Goal: Information Seeking & Learning: Check status

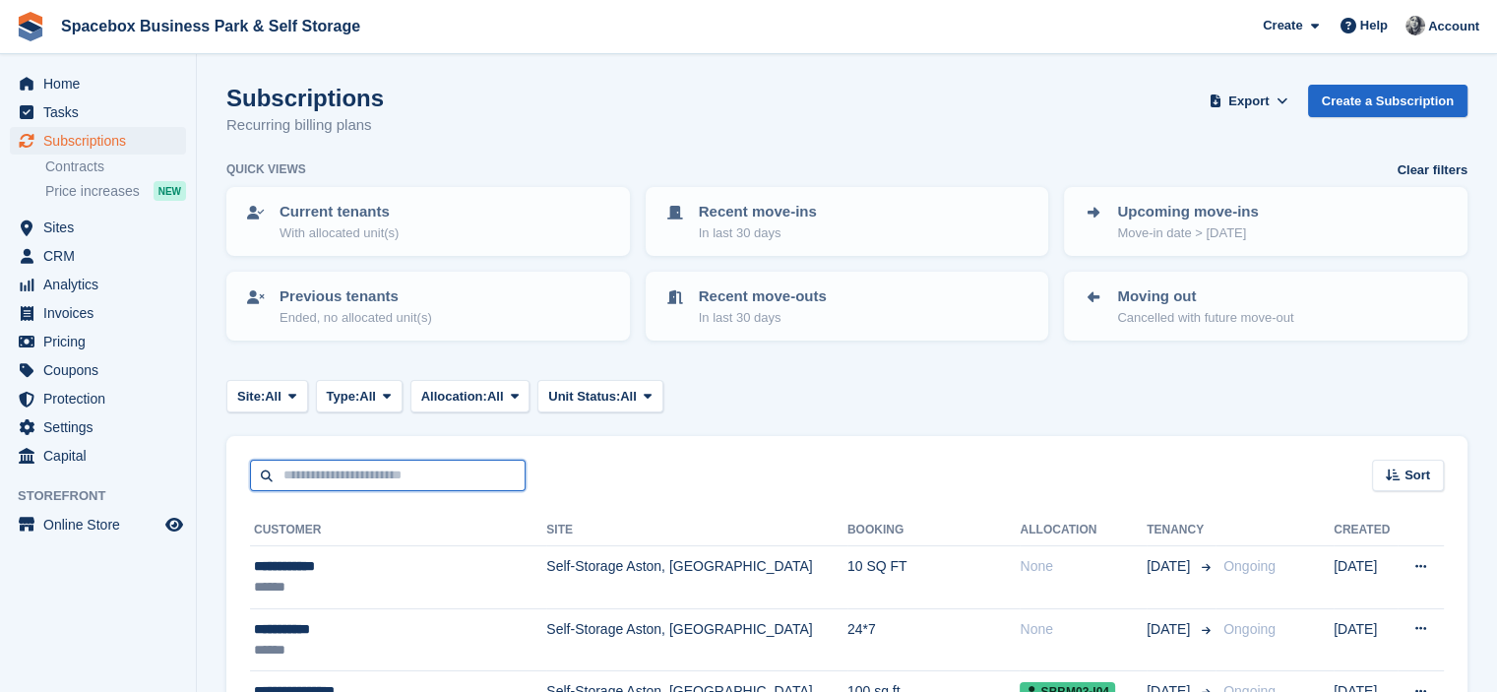
click at [405, 478] on input "text" at bounding box center [388, 476] width 276 height 32
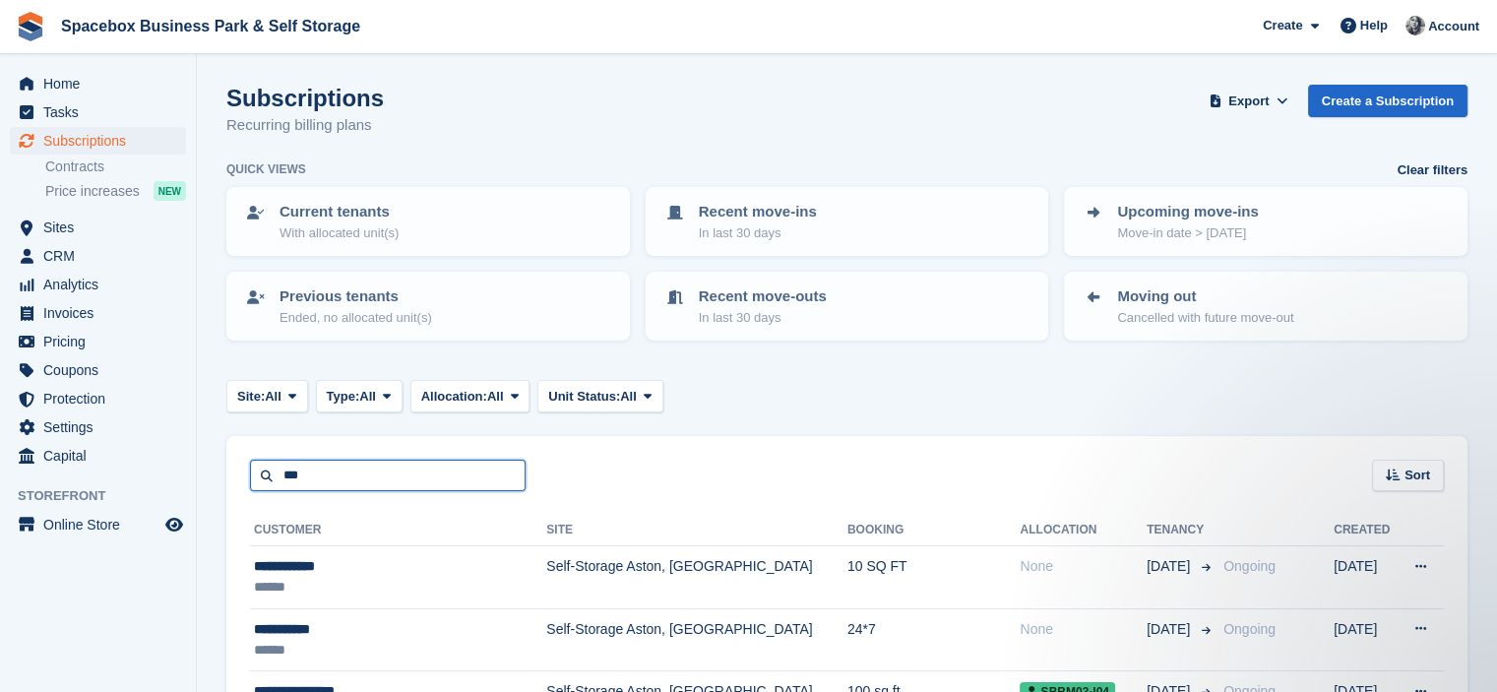
type input "***"
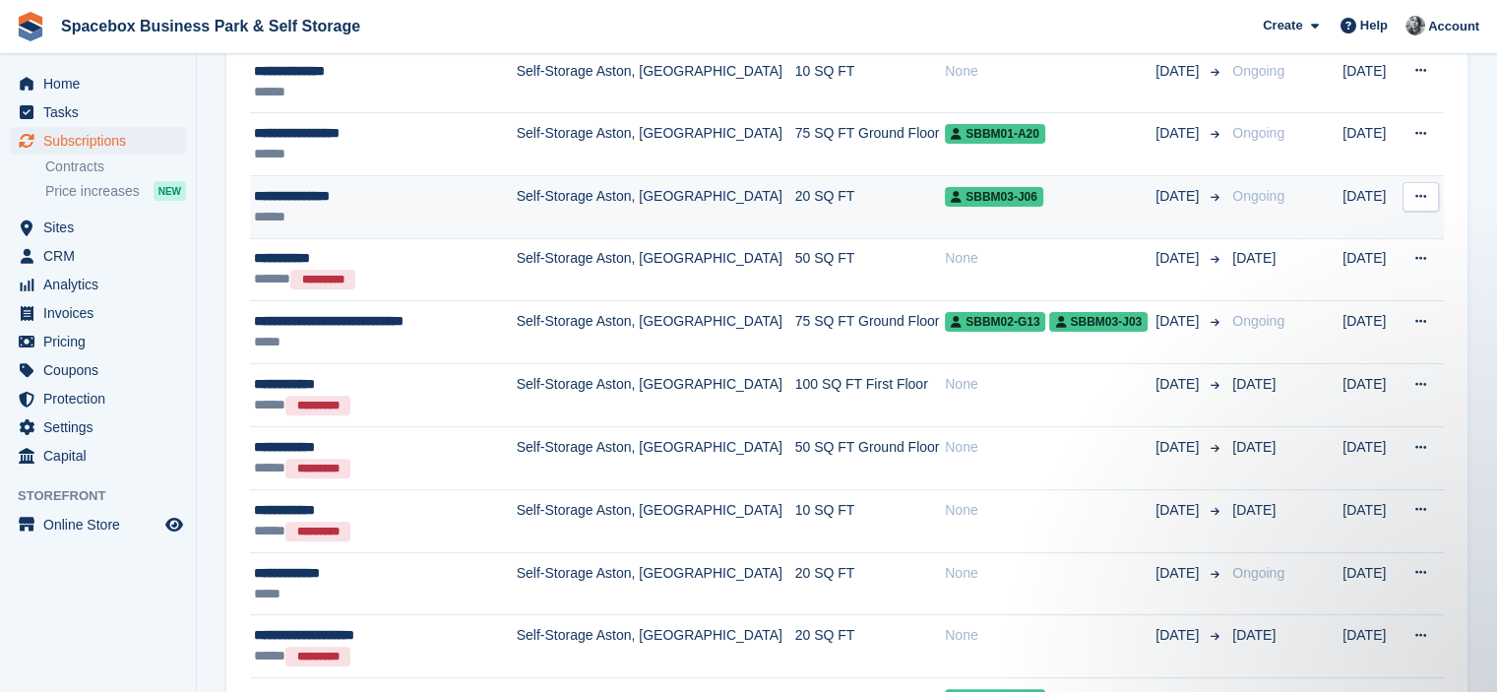
click at [303, 212] on div "******" at bounding box center [380, 217] width 253 height 21
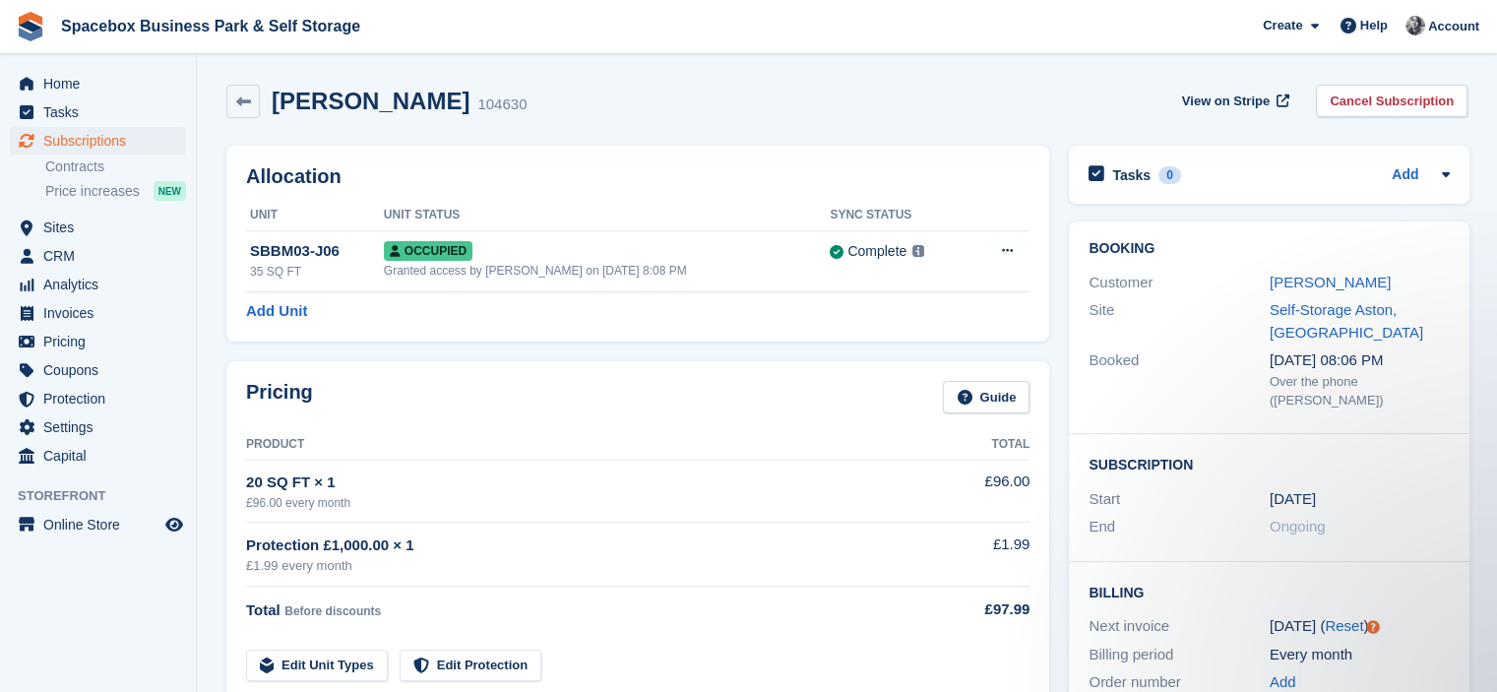
click at [768, 357] on div "Pricing Guide Product Total 20 SQ FT × 1 £96.00 every month £96.00 Protection £…" at bounding box center [638, 530] width 843 height 359
click at [1326, 280] on link "Marvella ukegbu" at bounding box center [1330, 282] width 121 height 17
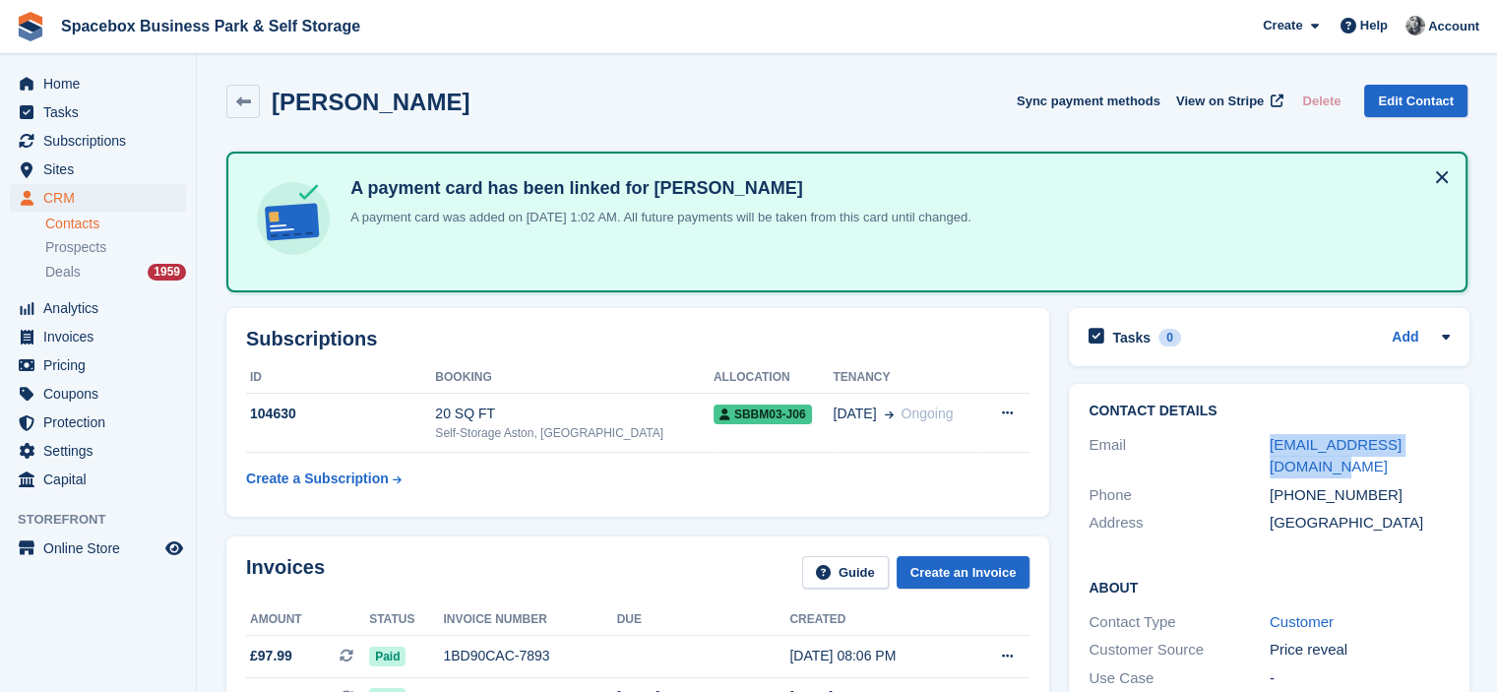
drag, startPoint x: 1295, startPoint y: 472, endPoint x: 1246, endPoint y: 446, distance: 54.6
click at [1246, 446] on div "Email marvellaukegbu@gmail.com" at bounding box center [1269, 456] width 361 height 50
copy div "marvellaukegbu@gmail.com"
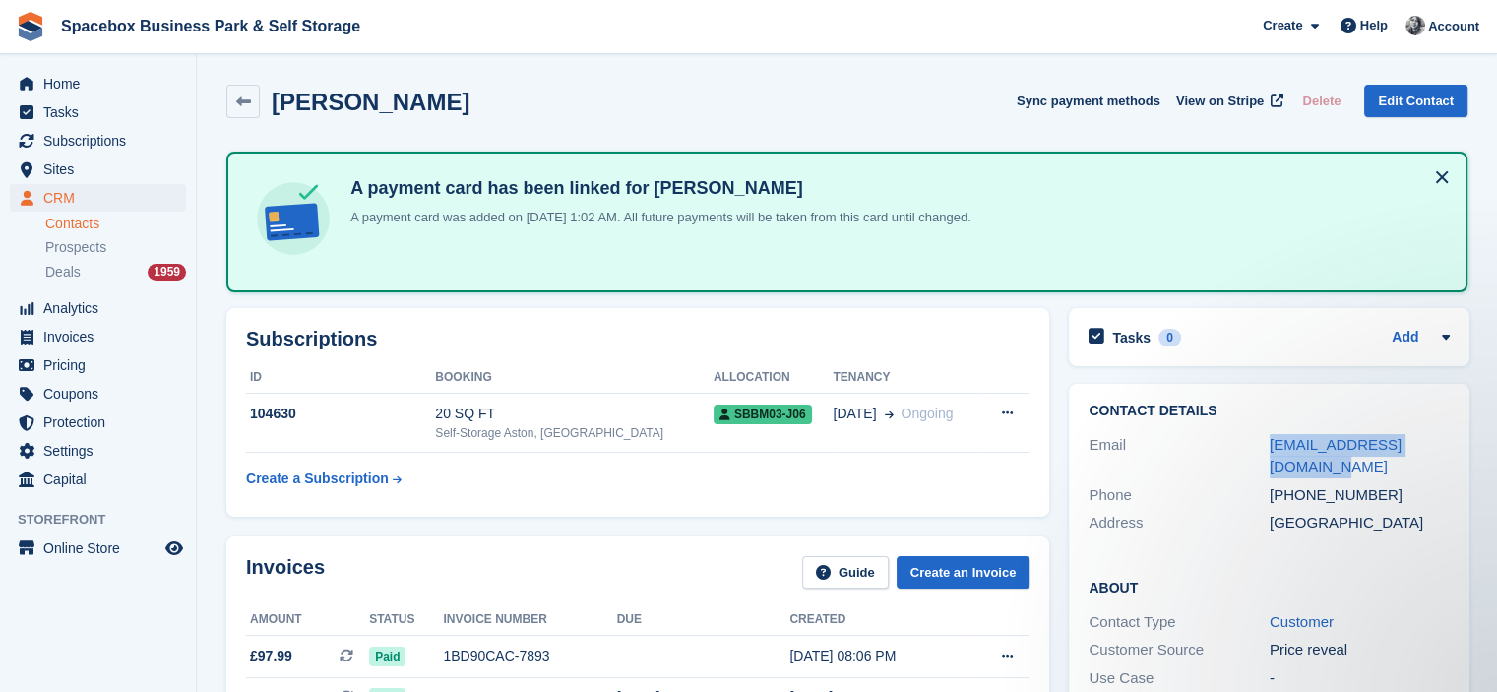
copy div "marvellaukegbu@gmail.com"
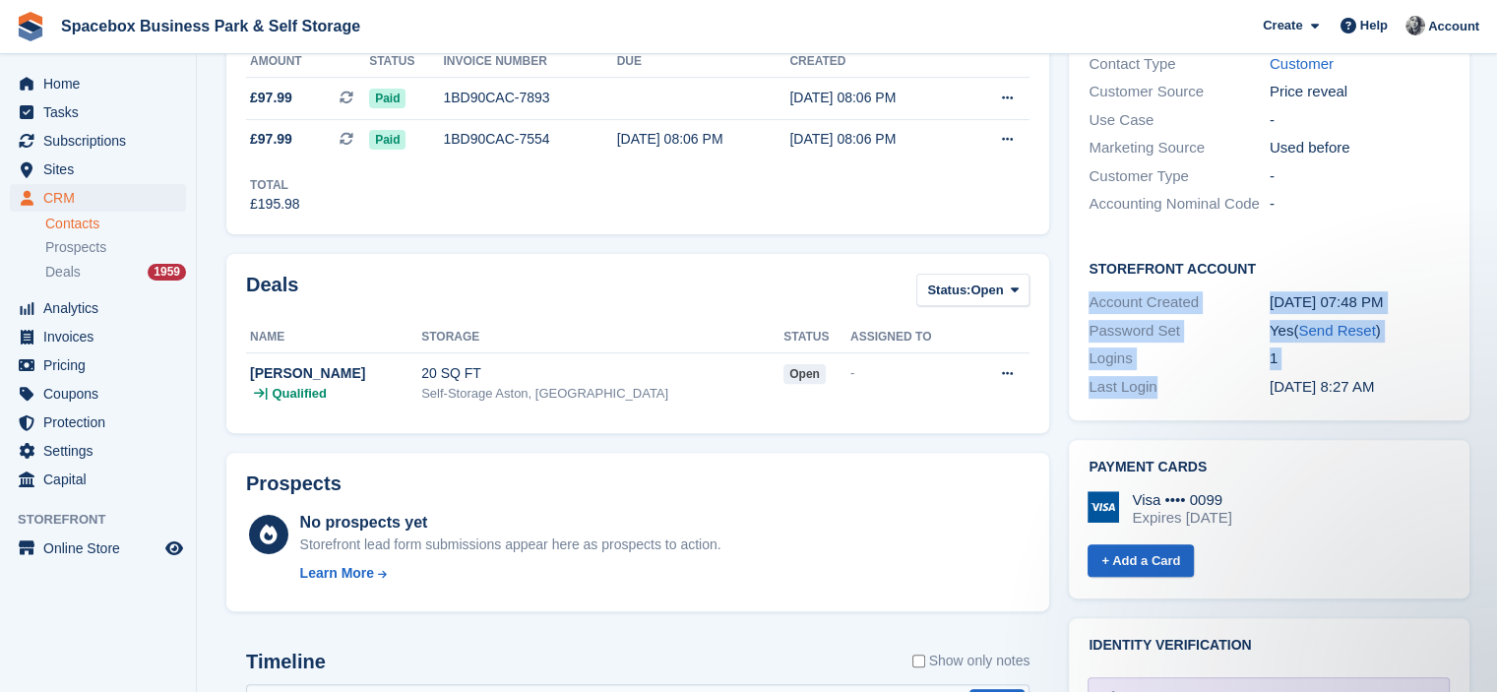
drag, startPoint x: 1156, startPoint y: 381, endPoint x: 1083, endPoint y: 301, distance: 108.0
click at [1083, 301] on div "Storefront Account Account Created 29 Aug, 07:48 PM Password Set Yes ( Send Res…" at bounding box center [1269, 329] width 401 height 183
click at [1141, 355] on div "Logins" at bounding box center [1179, 359] width 181 height 23
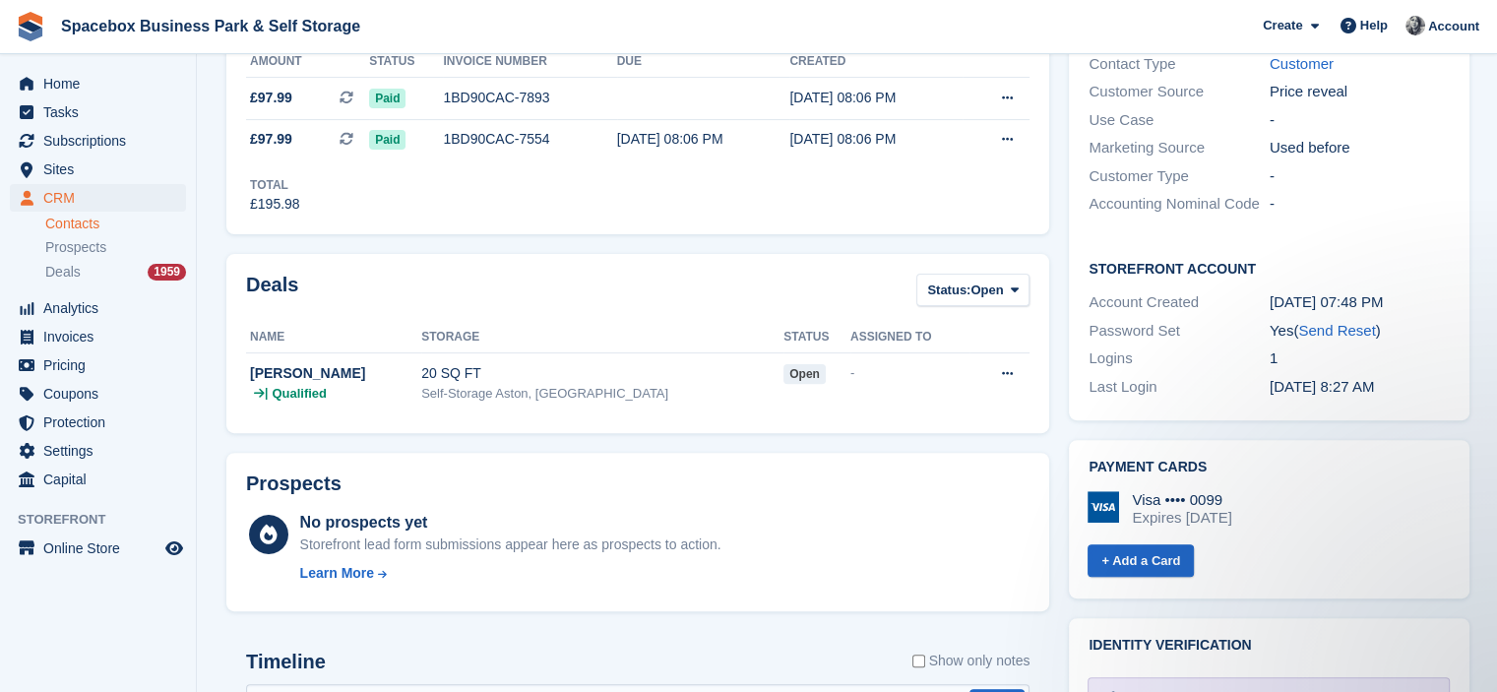
click at [705, 294] on div "Deals Status: Open All Won Lost Open" at bounding box center [638, 296] width 784 height 44
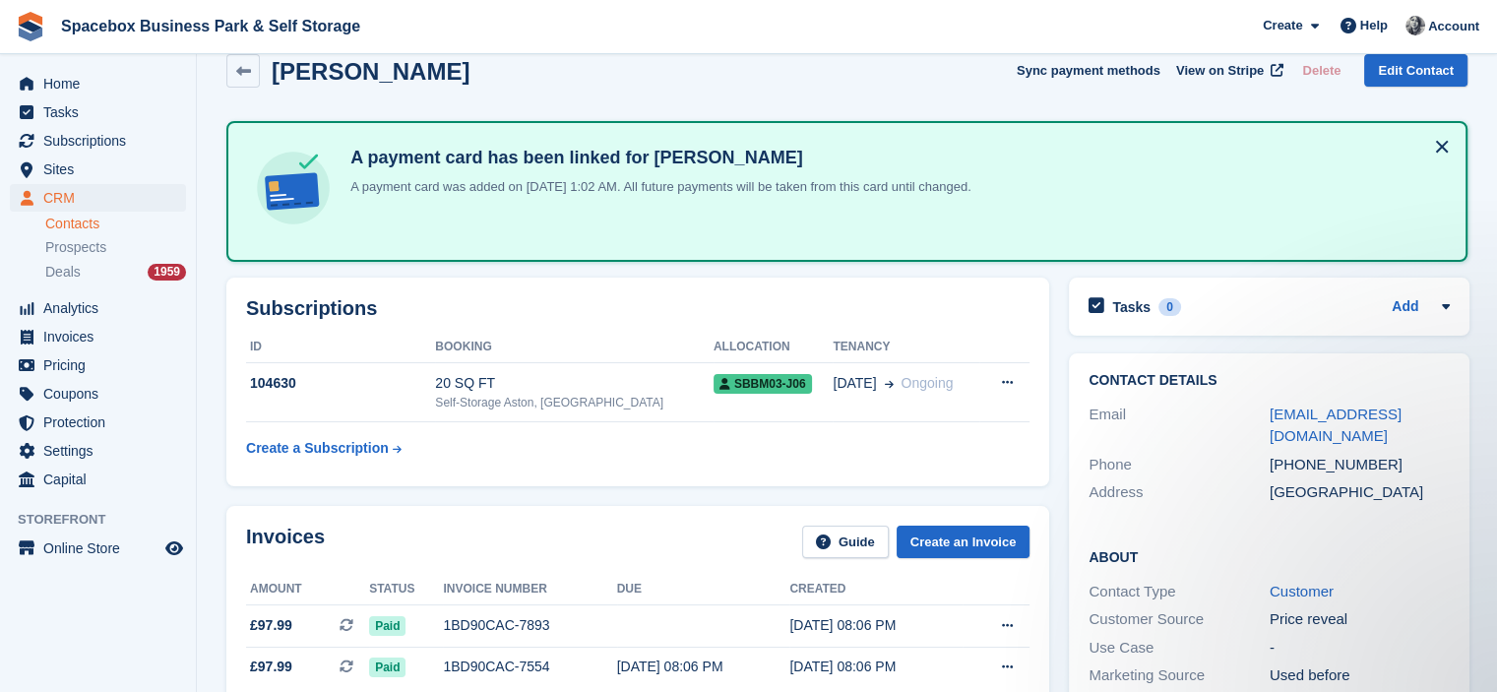
scroll to position [0, 0]
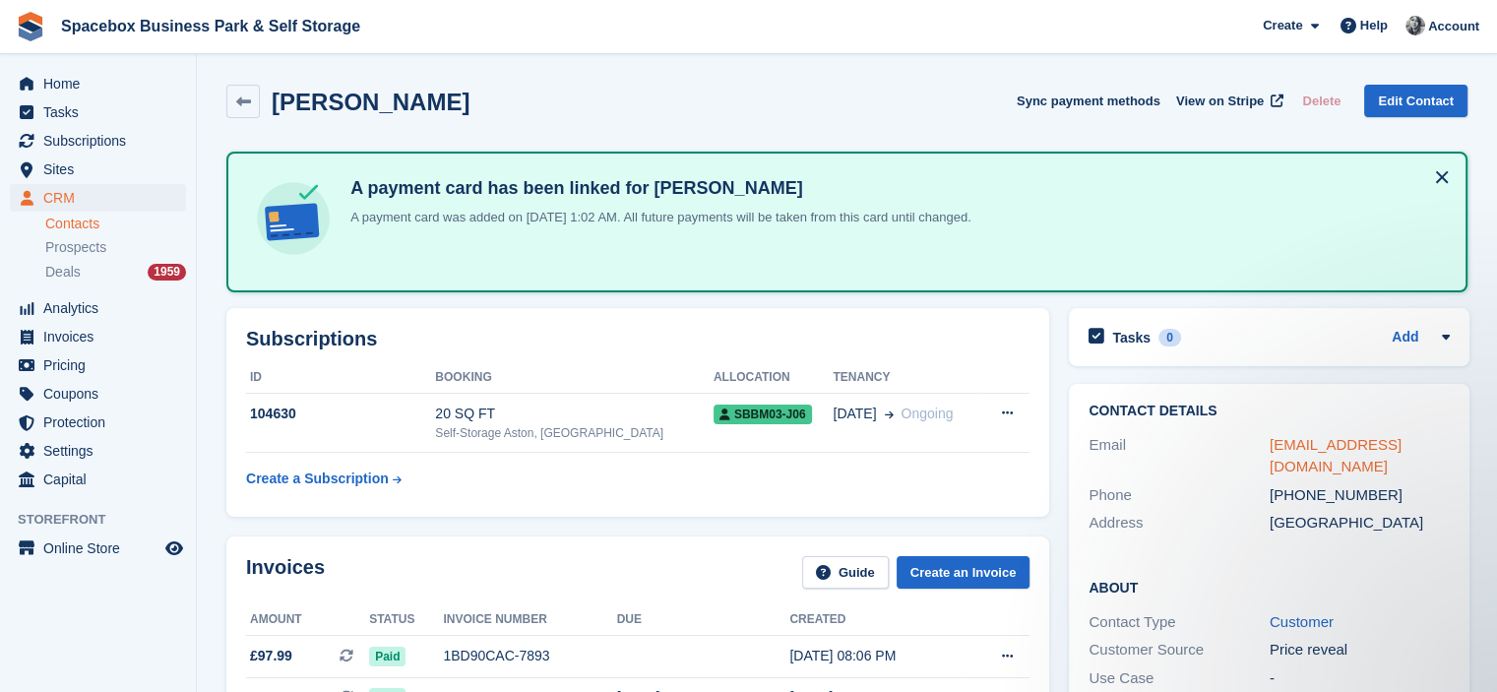
drag, startPoint x: 1289, startPoint y: 464, endPoint x: 1276, endPoint y: 473, distance: 15.6
click at [1276, 473] on div "marvellaukegbu@gmail.com" at bounding box center [1360, 456] width 181 height 44
drag, startPoint x: 1293, startPoint y: 493, endPoint x: 1382, endPoint y: 480, distance: 90.5
click at [1382, 481] on div "Phone +447778651635" at bounding box center [1269, 495] width 361 height 29
copy div "7778651635"
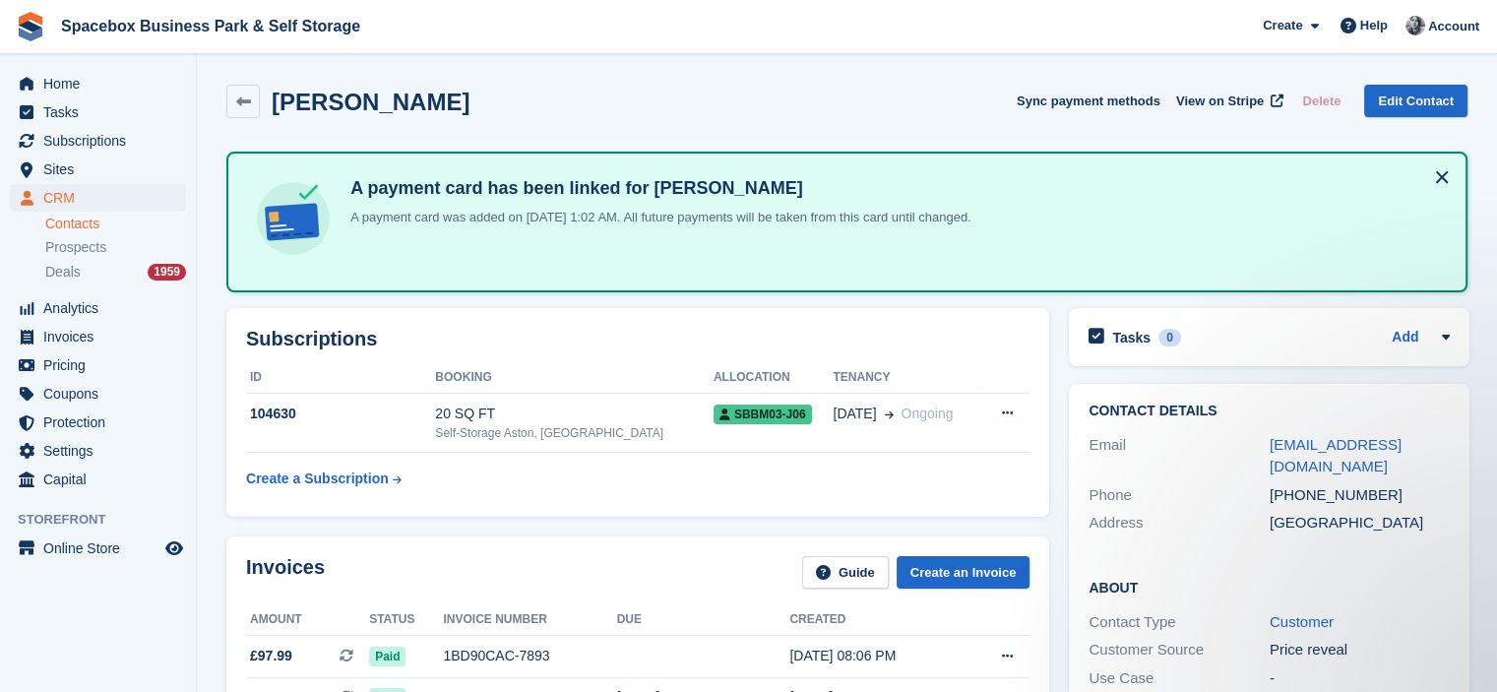
click at [872, 340] on h2 "Subscriptions" at bounding box center [638, 339] width 784 height 23
click at [739, 409] on span "SBBM03-J06" at bounding box center [763, 415] width 98 height 20
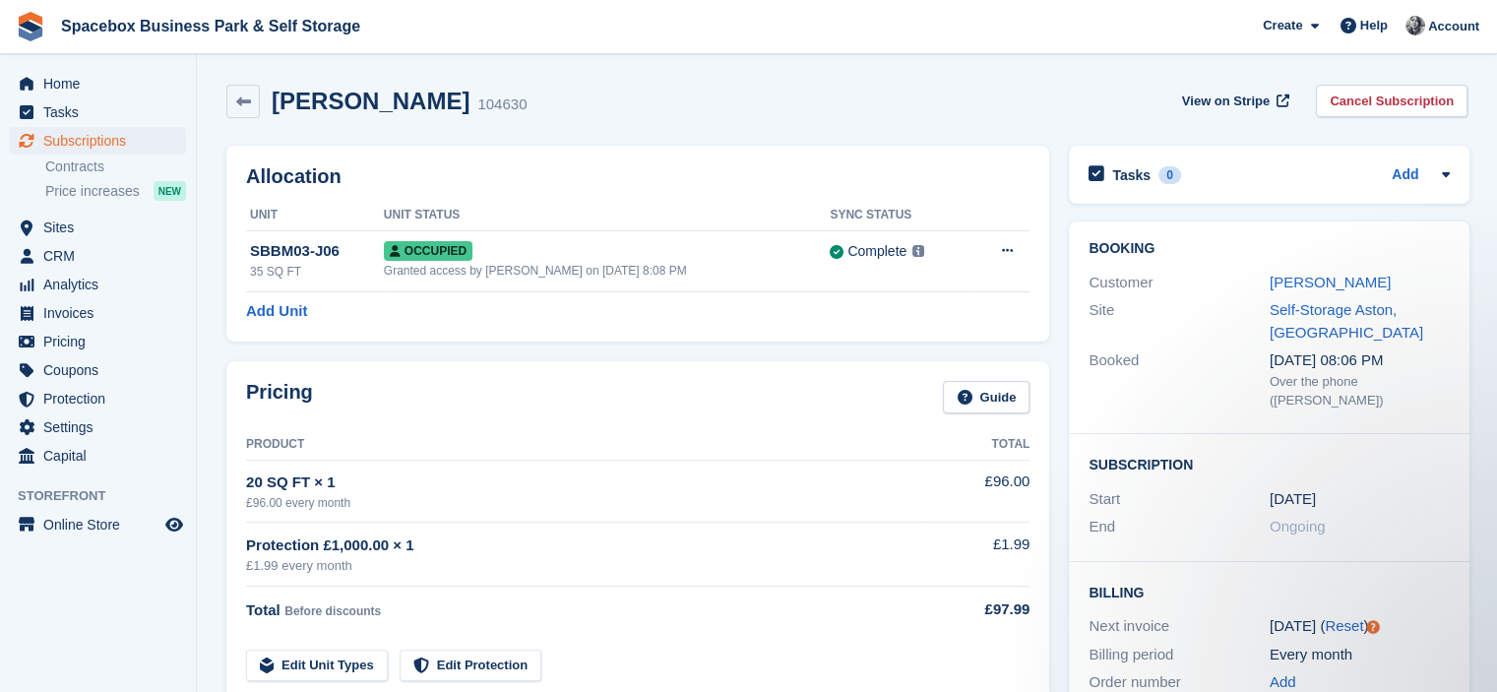
scroll to position [558, 0]
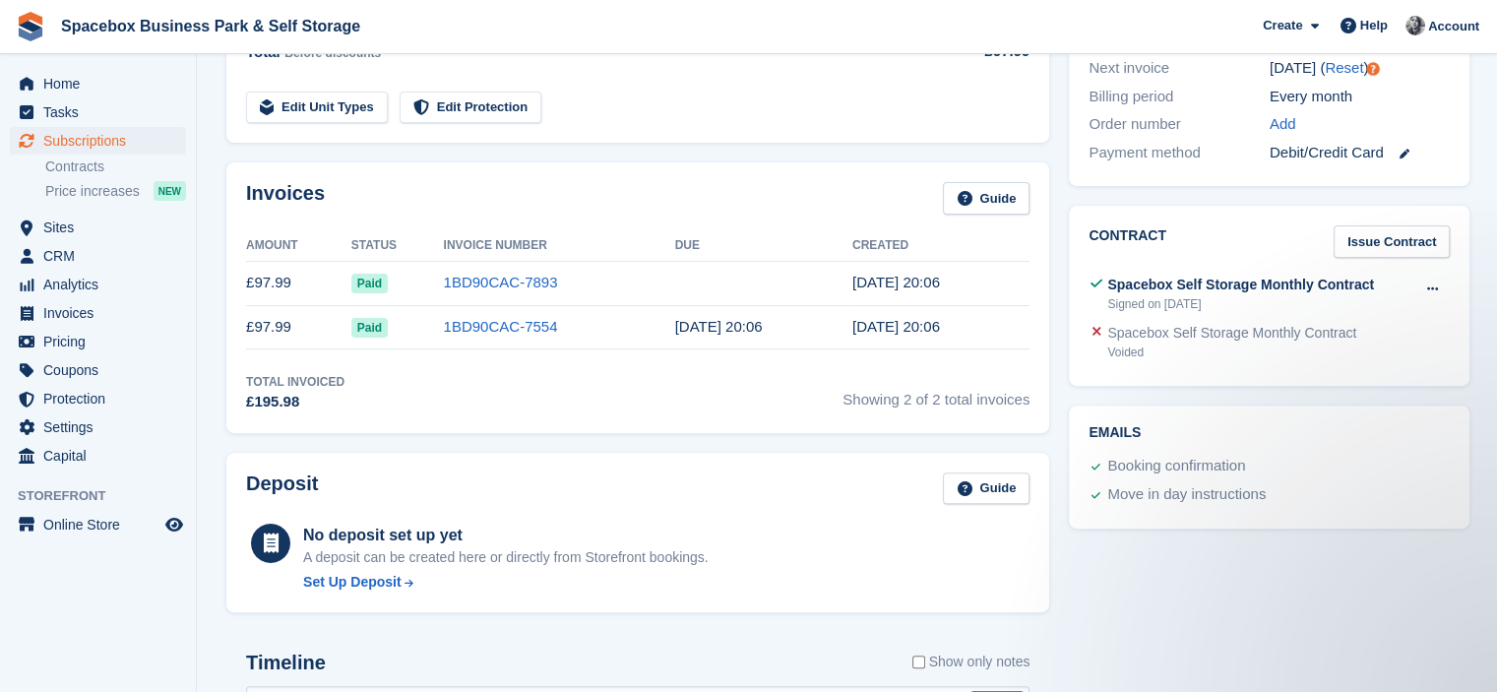
click at [715, 207] on div "Invoices Guide" at bounding box center [638, 204] width 784 height 44
click at [560, 184] on div "Invoices Guide" at bounding box center [638, 204] width 784 height 44
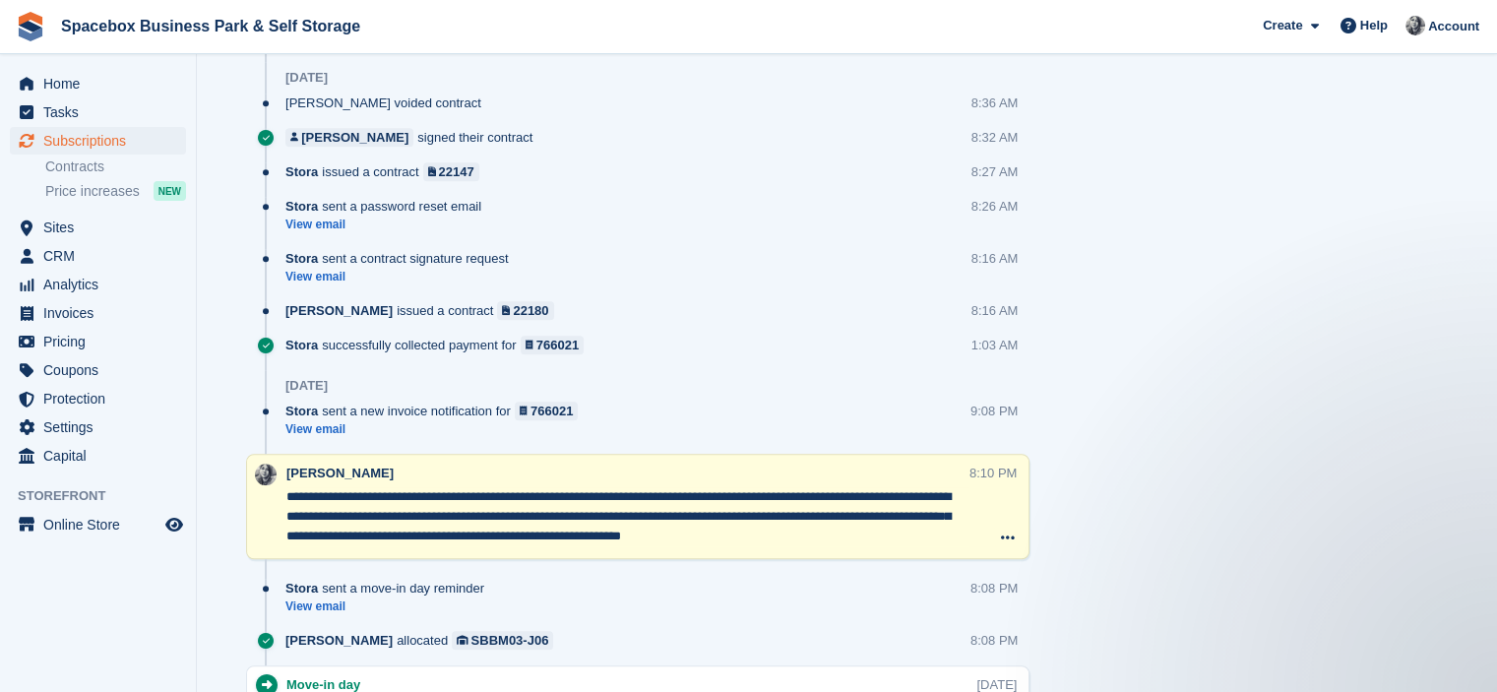
scroll to position [1385, 0]
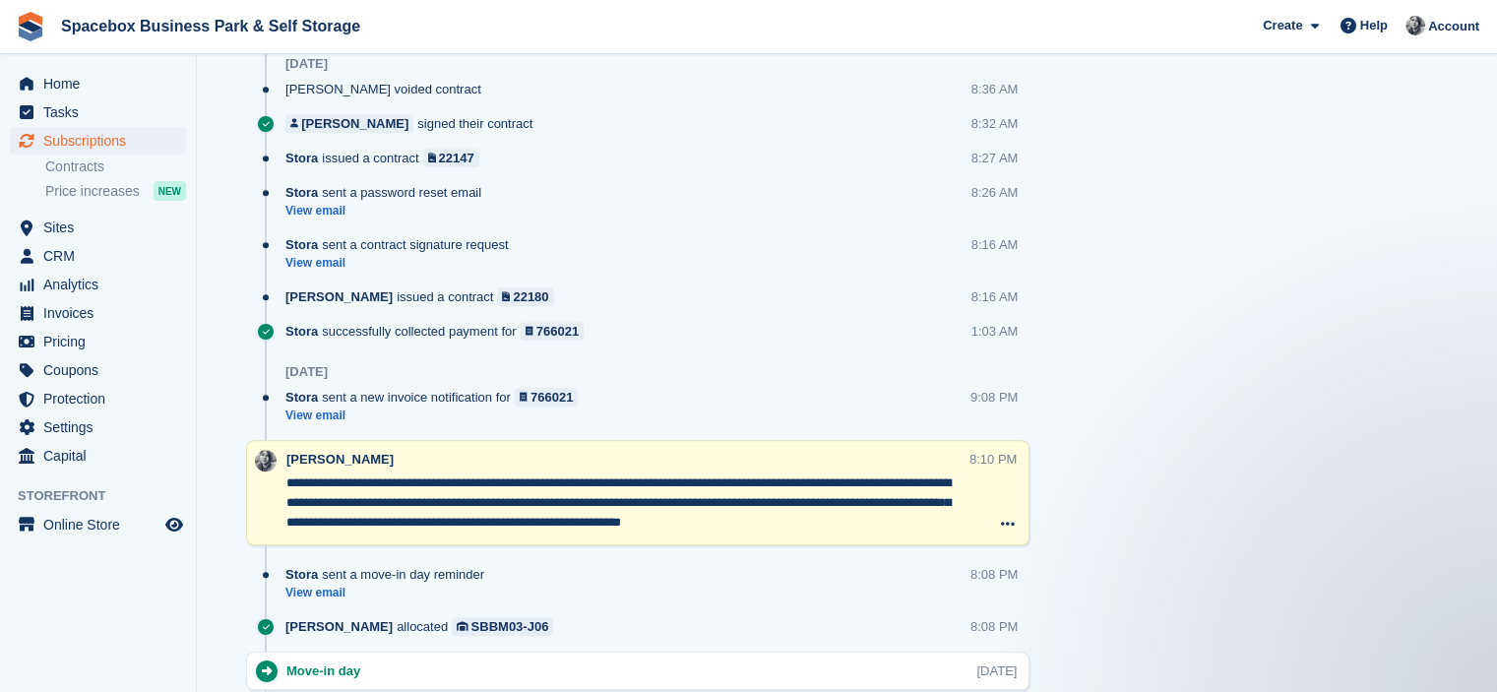
click at [658, 69] on div "[DATE]" at bounding box center [657, 64] width 744 height 32
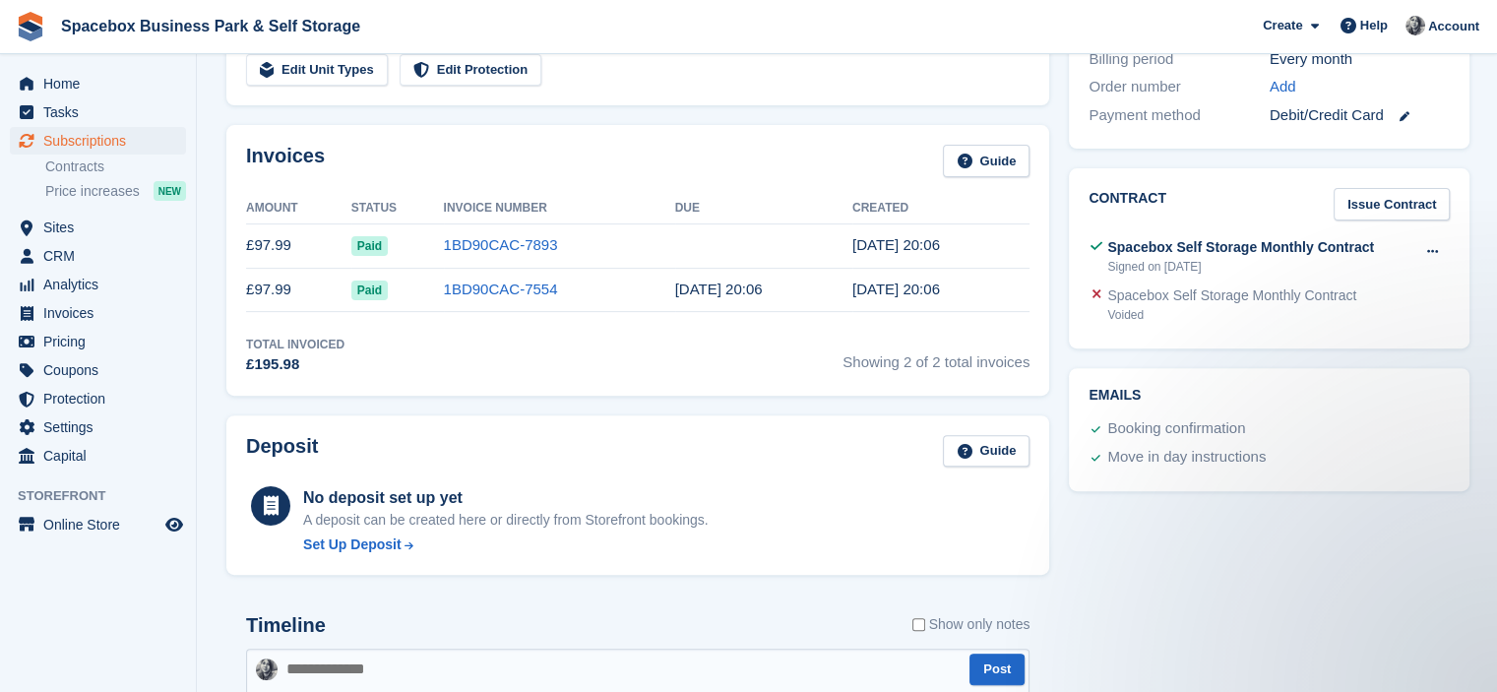
scroll to position [464, 0]
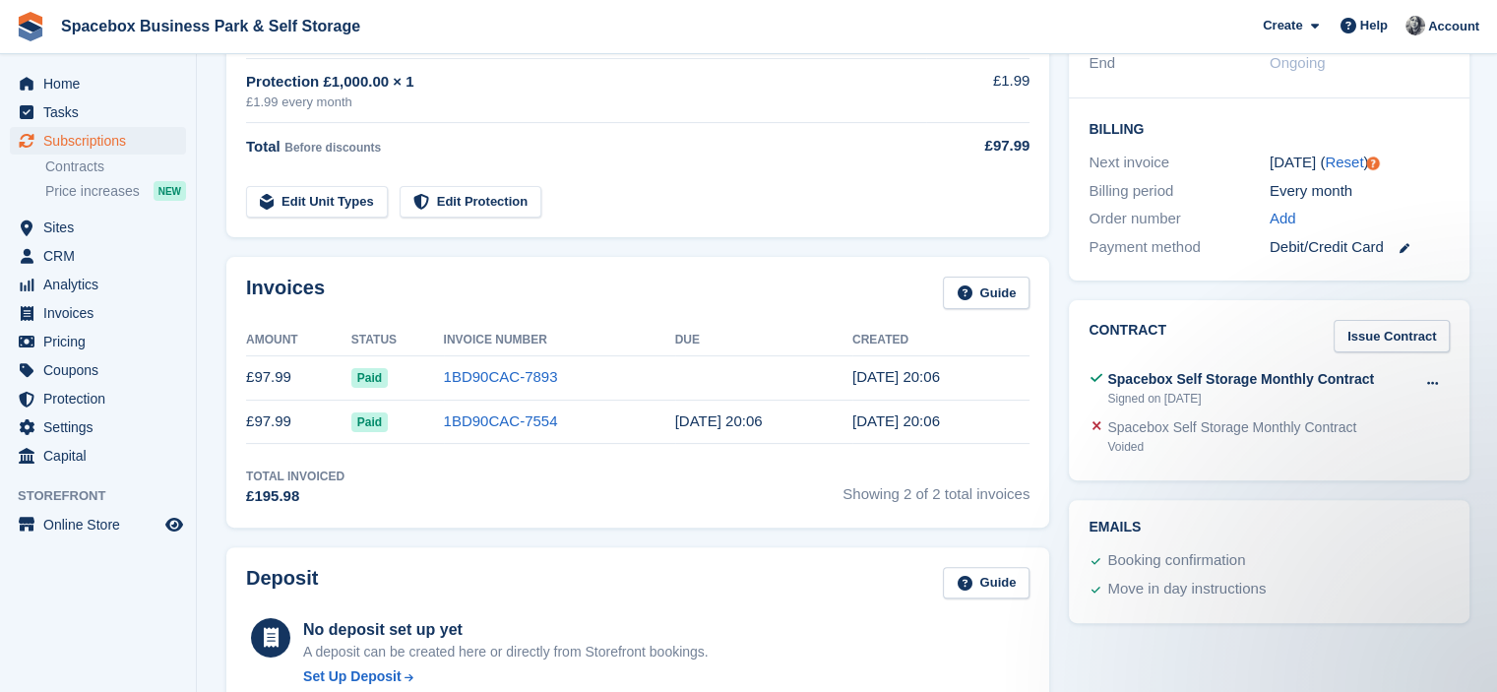
click at [842, 204] on td "Edit Unit Types Edit Protection" at bounding box center [586, 198] width 680 height 40
click at [798, 261] on div "Invoices Guide Amount Status Invoice Number Due Created £97.99 Paid 1BD90CAC-78…" at bounding box center [637, 392] width 823 height 271
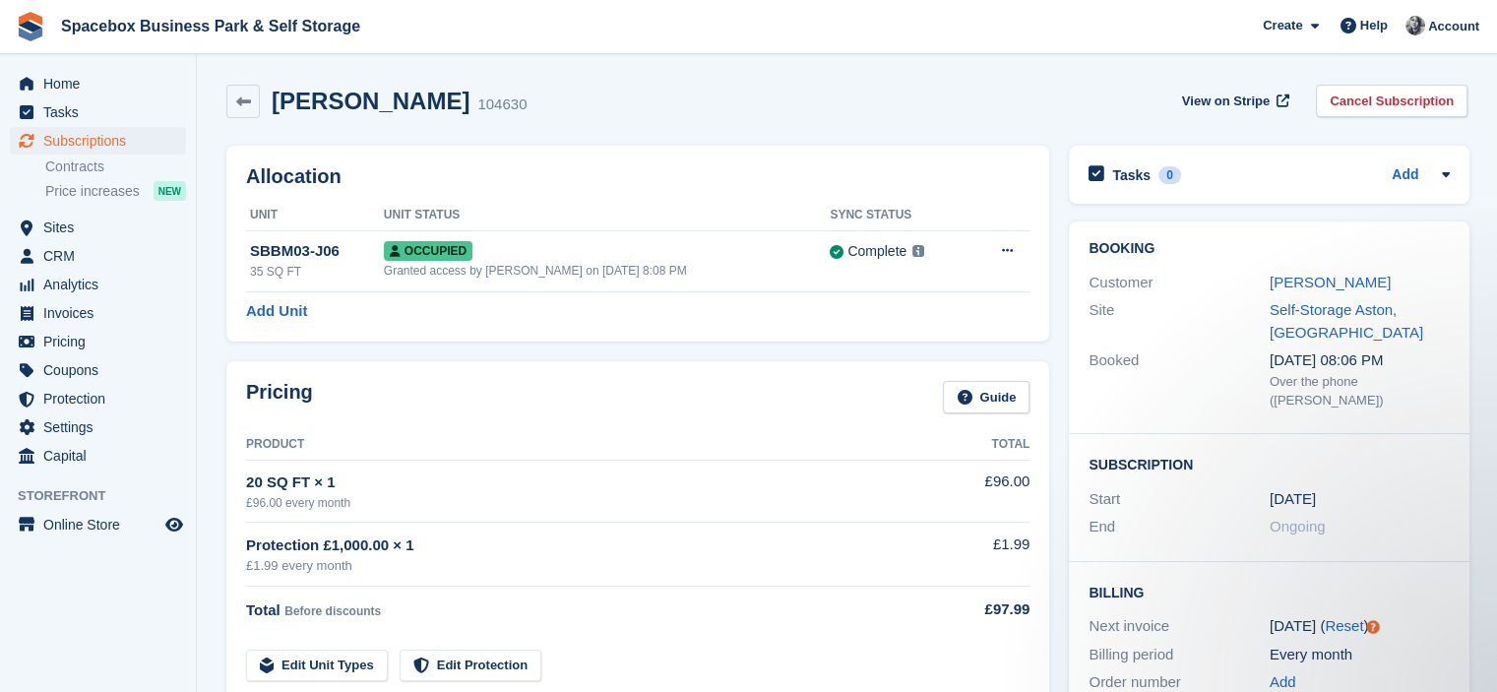
click at [626, 184] on h2 "Allocation" at bounding box center [638, 176] width 784 height 23
click at [594, 129] on div "Marvella ukegbu 104630 View on Stripe Cancel Subscription" at bounding box center [847, 105] width 1261 height 61
click at [621, 324] on div "Allocation Unit Unit Status Sync Status SBBM03-J06 35 SQ FT Occupied Granted ac…" at bounding box center [637, 244] width 823 height 196
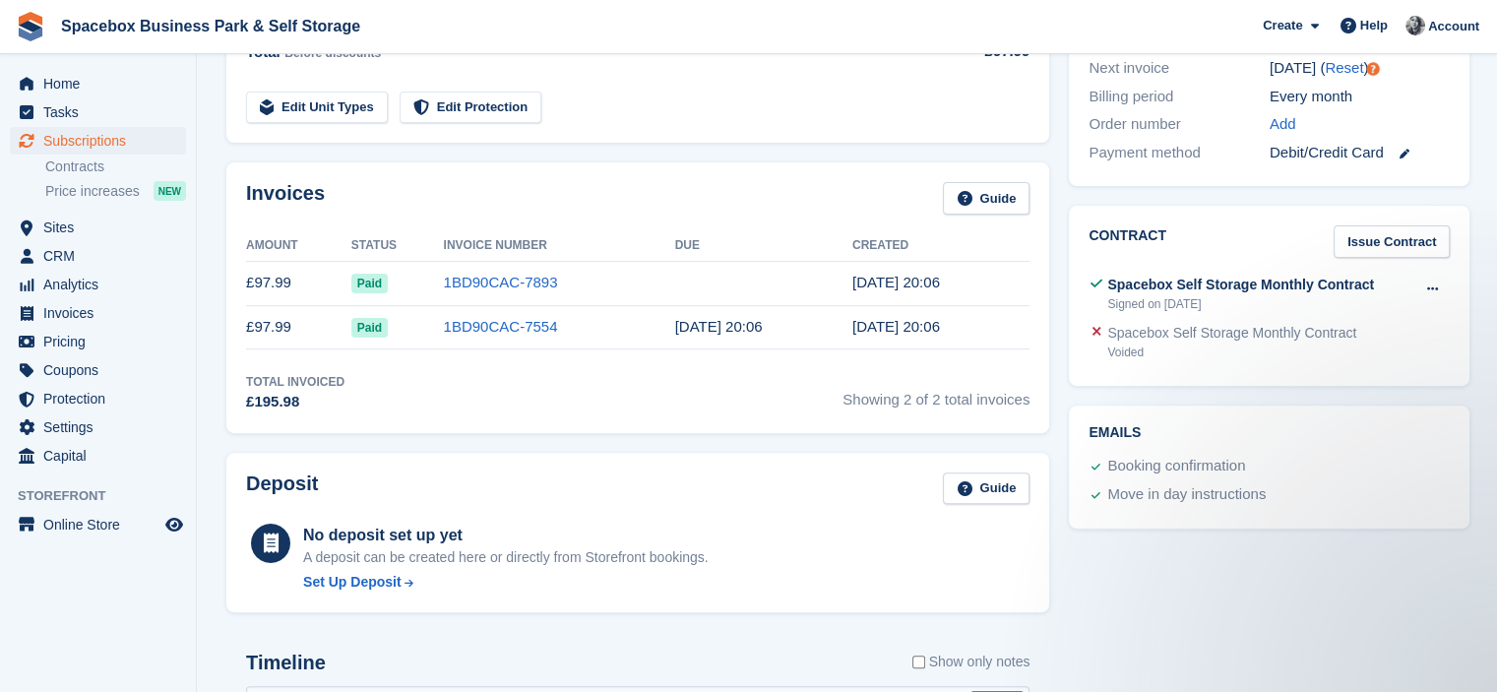
scroll to position [1116, 0]
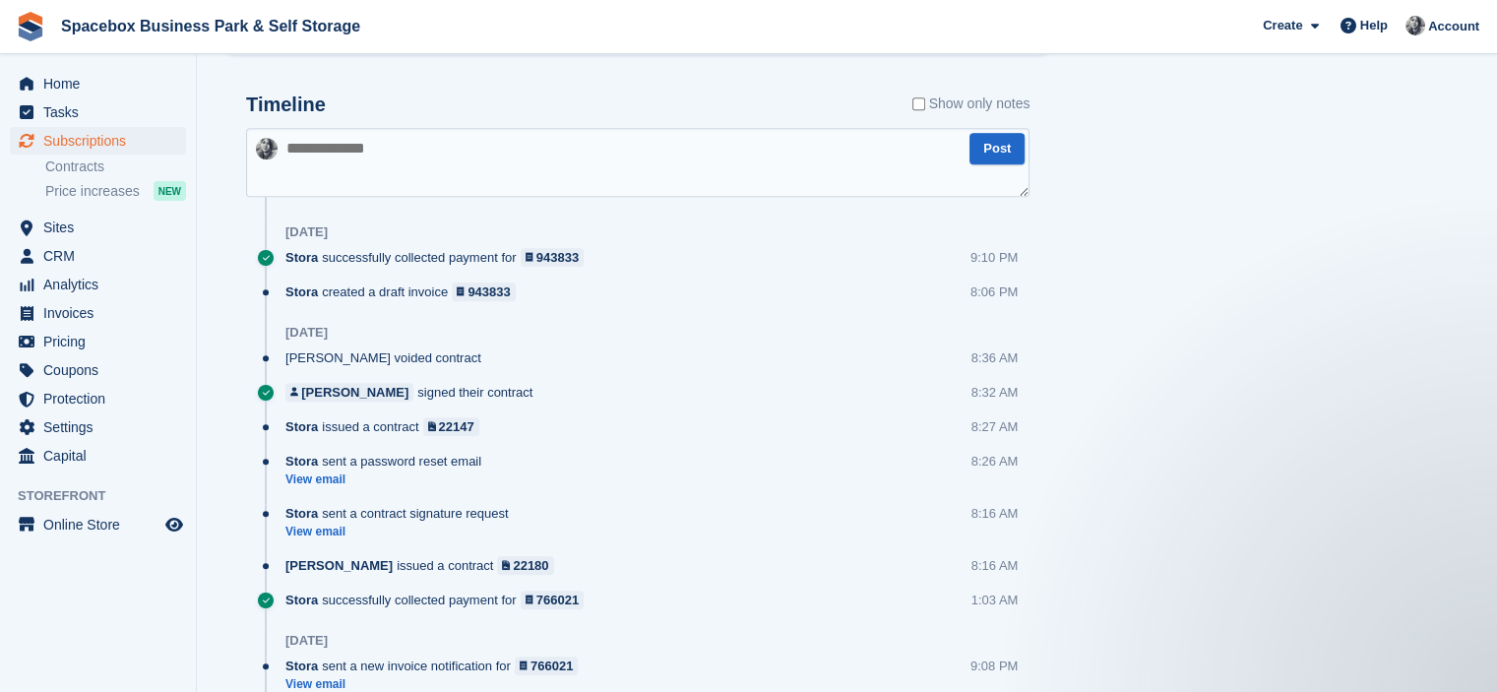
click at [555, 168] on textarea at bounding box center [638, 162] width 784 height 69
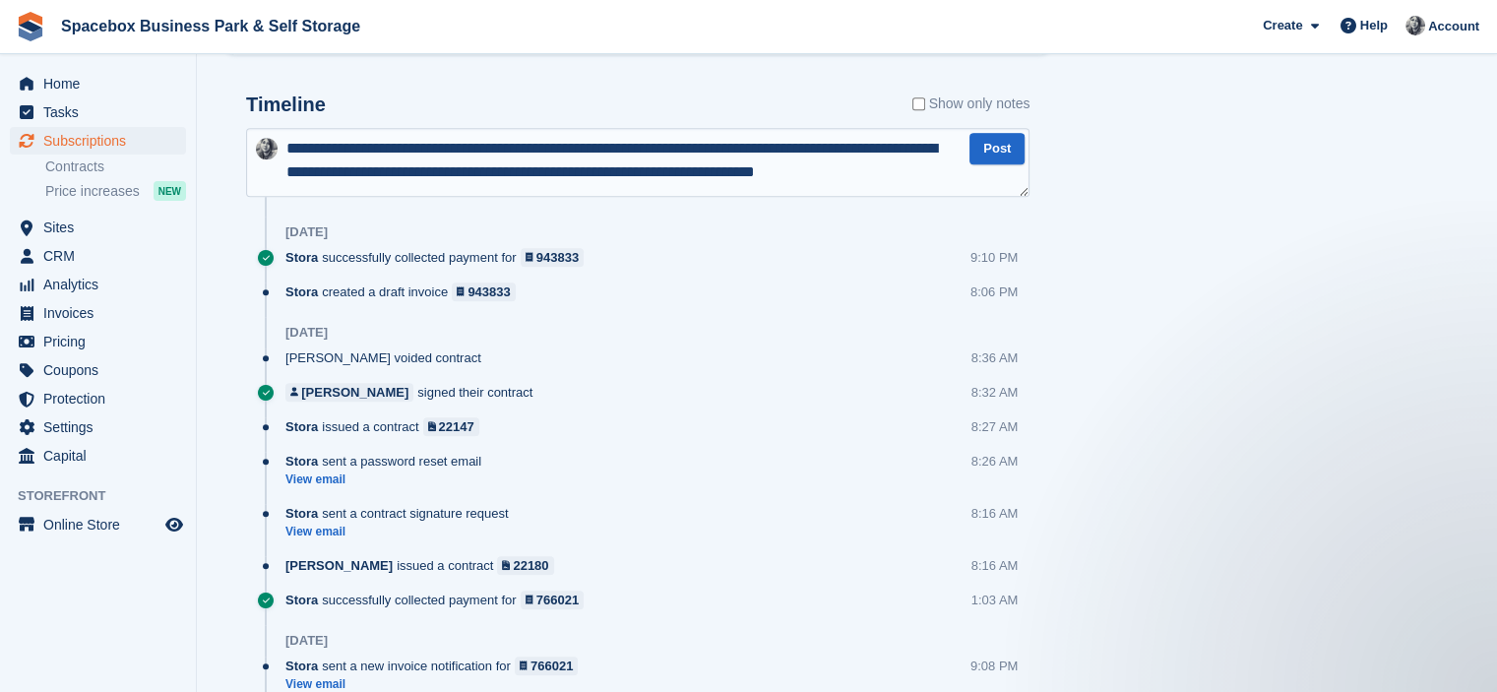
scroll to position [11, 0]
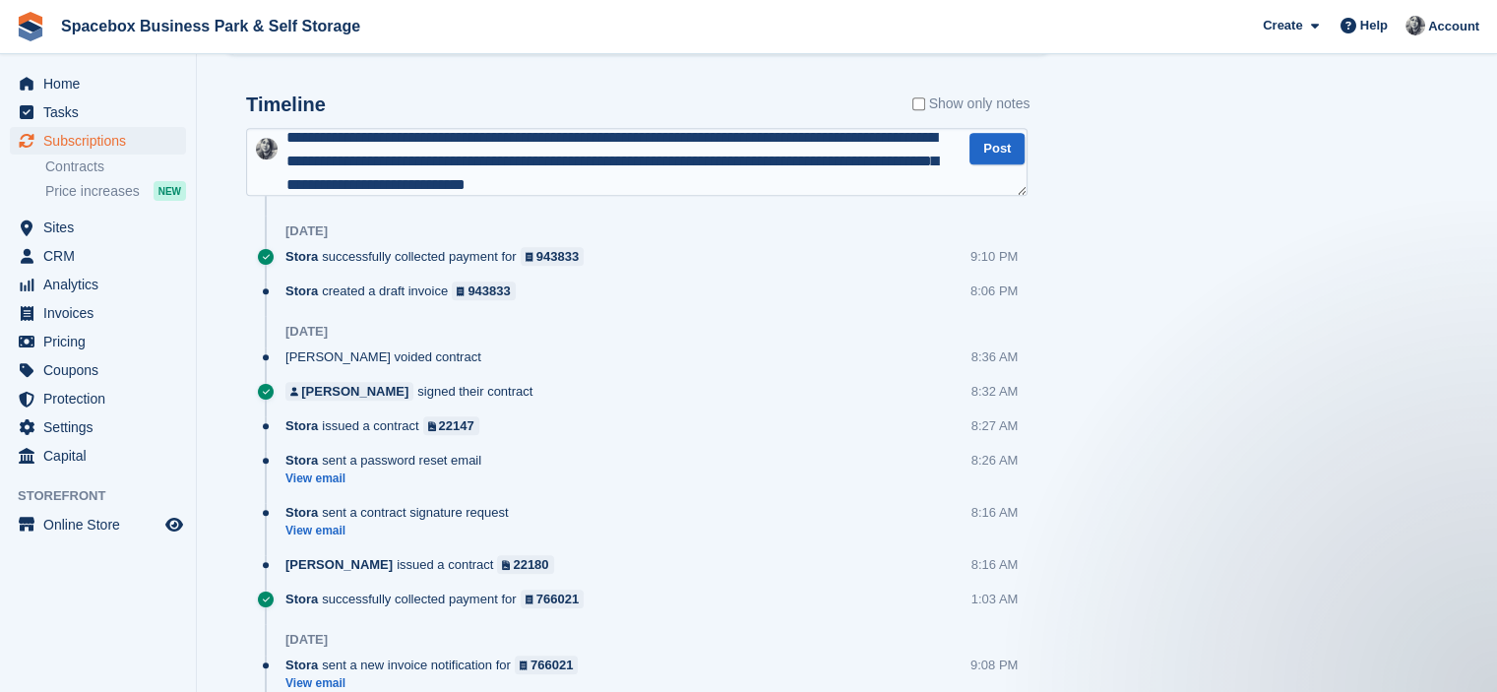
click at [801, 180] on textarea "**********" at bounding box center [637, 162] width 782 height 69
type textarea "**********"
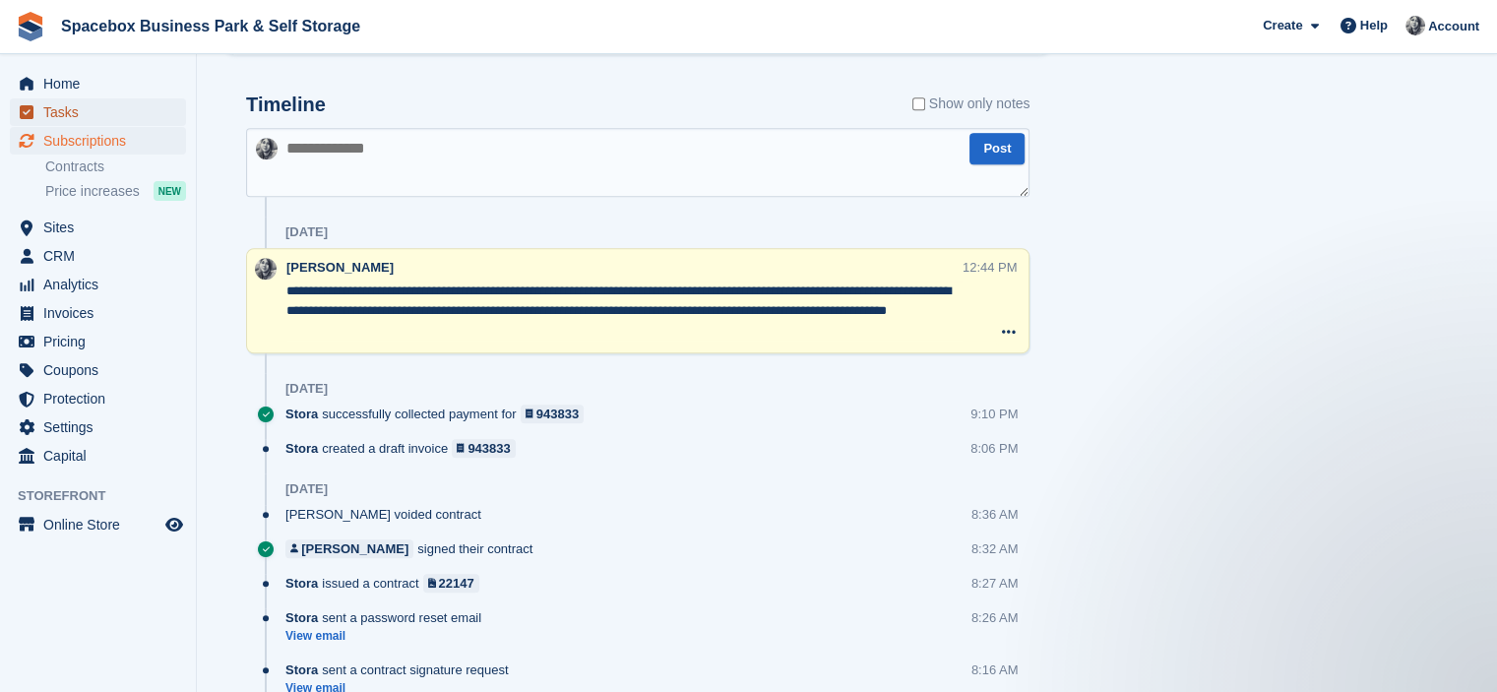
click at [98, 113] on span "Tasks" at bounding box center [102, 112] width 118 height 28
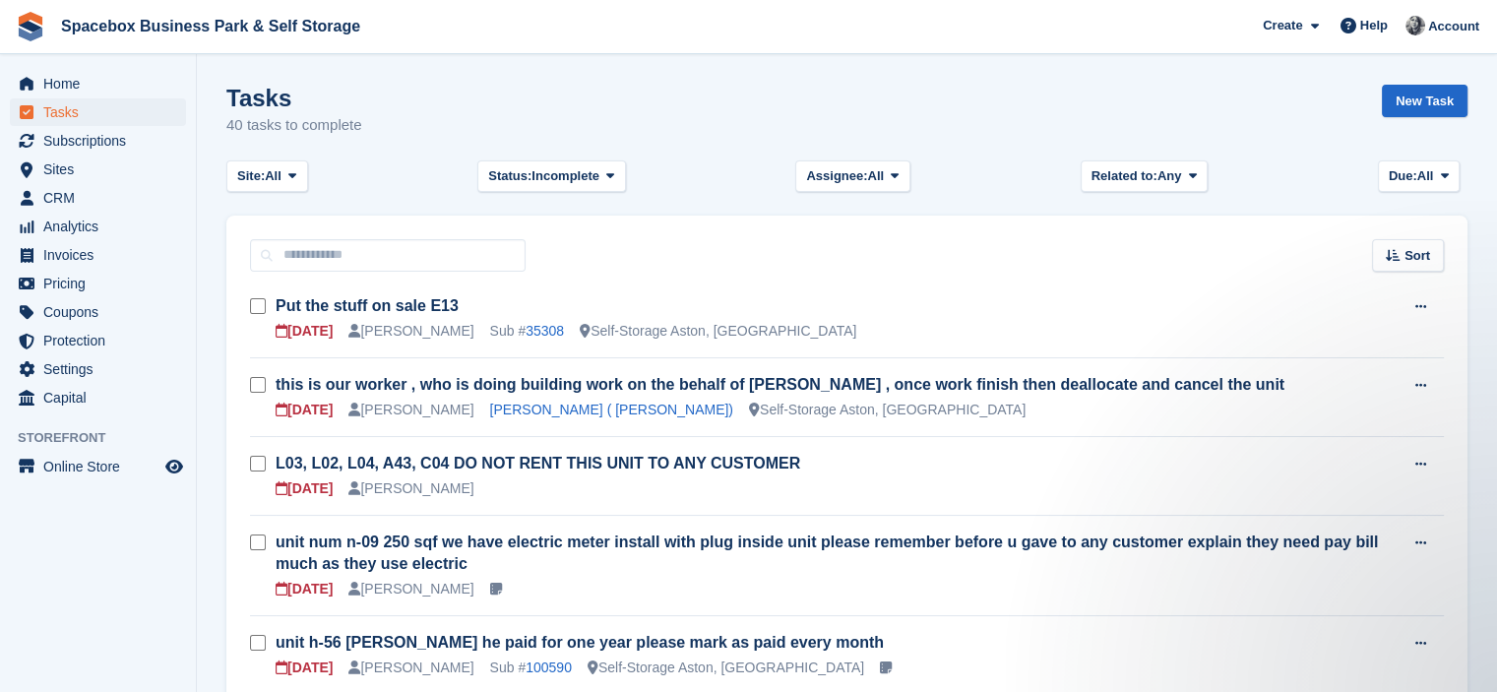
drag, startPoint x: 387, startPoint y: 131, endPoint x: 309, endPoint y: 83, distance: 91.5
drag, startPoint x: 405, startPoint y: 144, endPoint x: 244, endPoint y: 87, distance: 170.3
click at [244, 87] on div "Tasks 40 tasks to complete New Task" at bounding box center [846, 123] width 1241 height 76
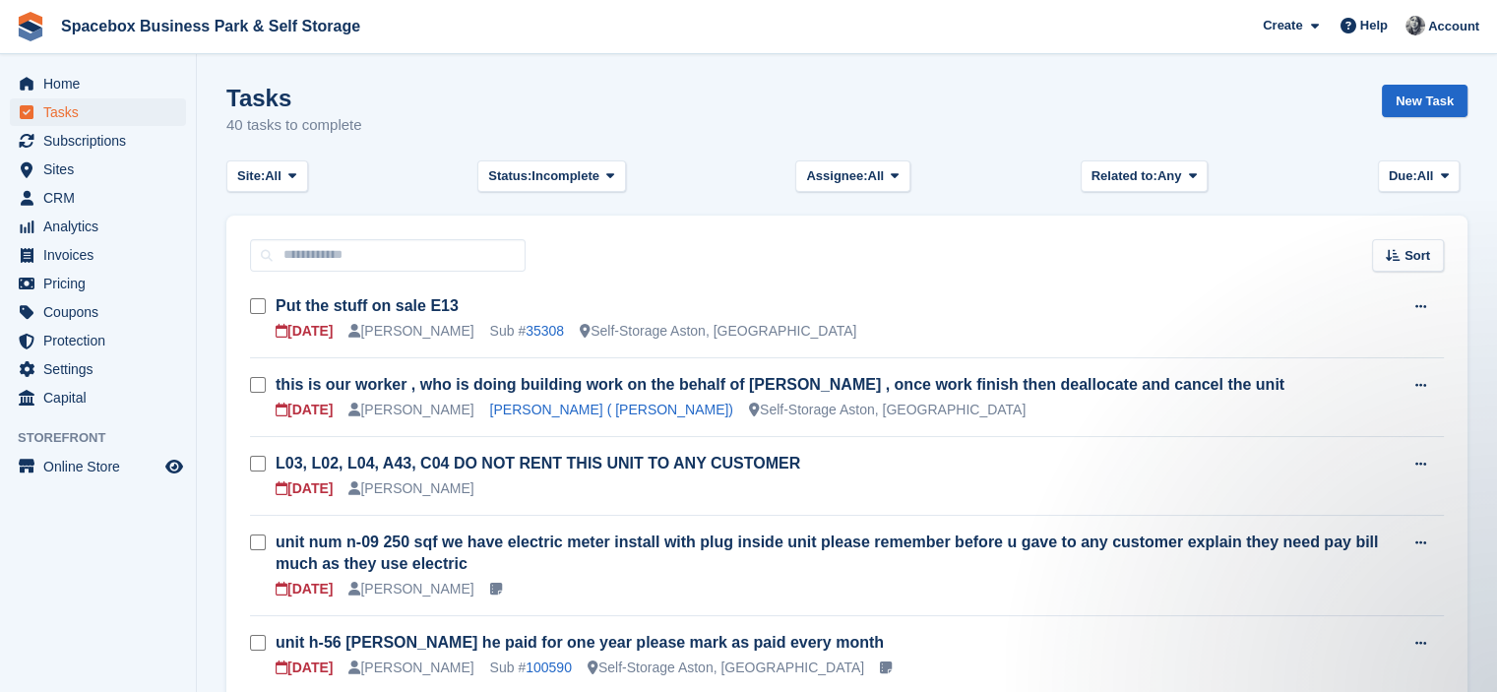
click at [244, 87] on h1 "Tasks" at bounding box center [294, 98] width 136 height 27
click at [601, 133] on div "Tasks 40 tasks to complete New Task" at bounding box center [846, 123] width 1241 height 76
click at [628, 108] on div "Tasks 40 tasks to complete New Task" at bounding box center [846, 123] width 1241 height 76
click at [536, 91] on div "Tasks 40 tasks to complete New Task" at bounding box center [846, 123] width 1241 height 76
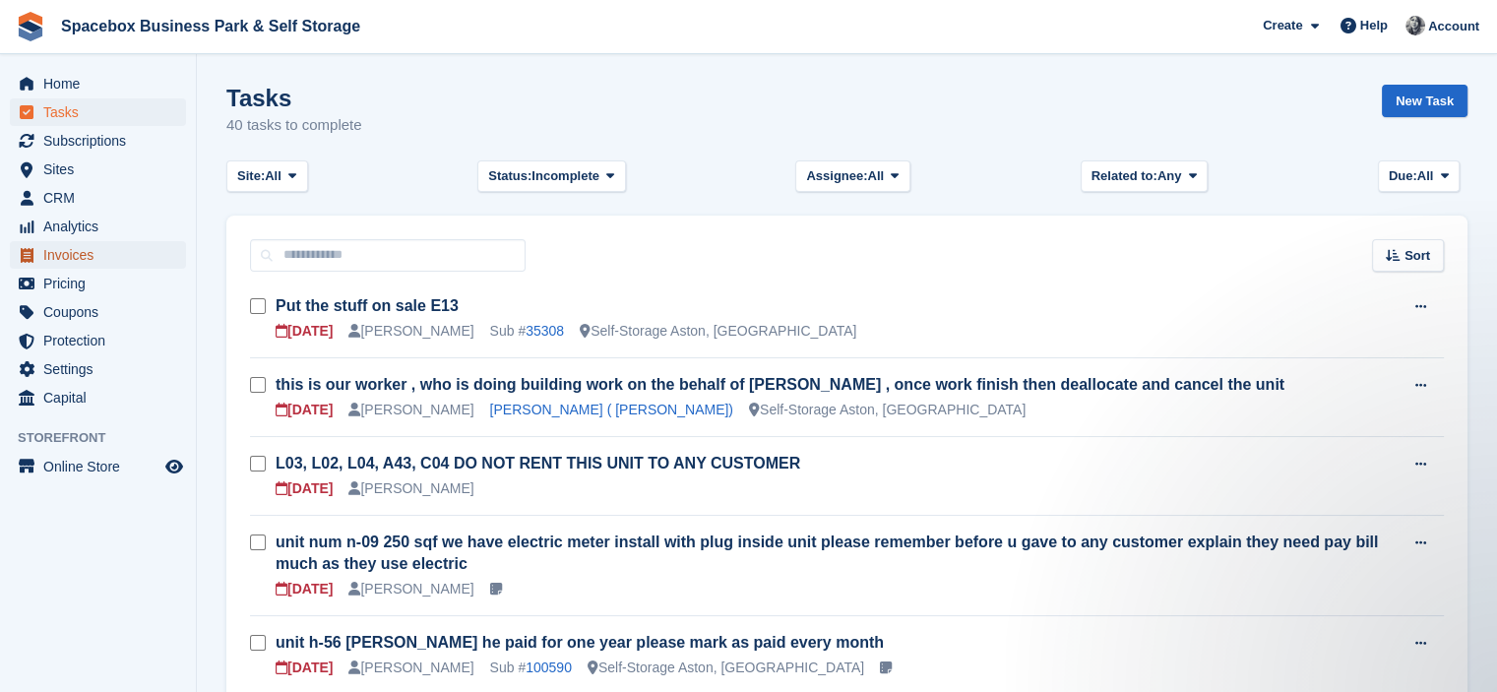
click at [85, 253] on span "Invoices" at bounding box center [102, 255] width 118 height 28
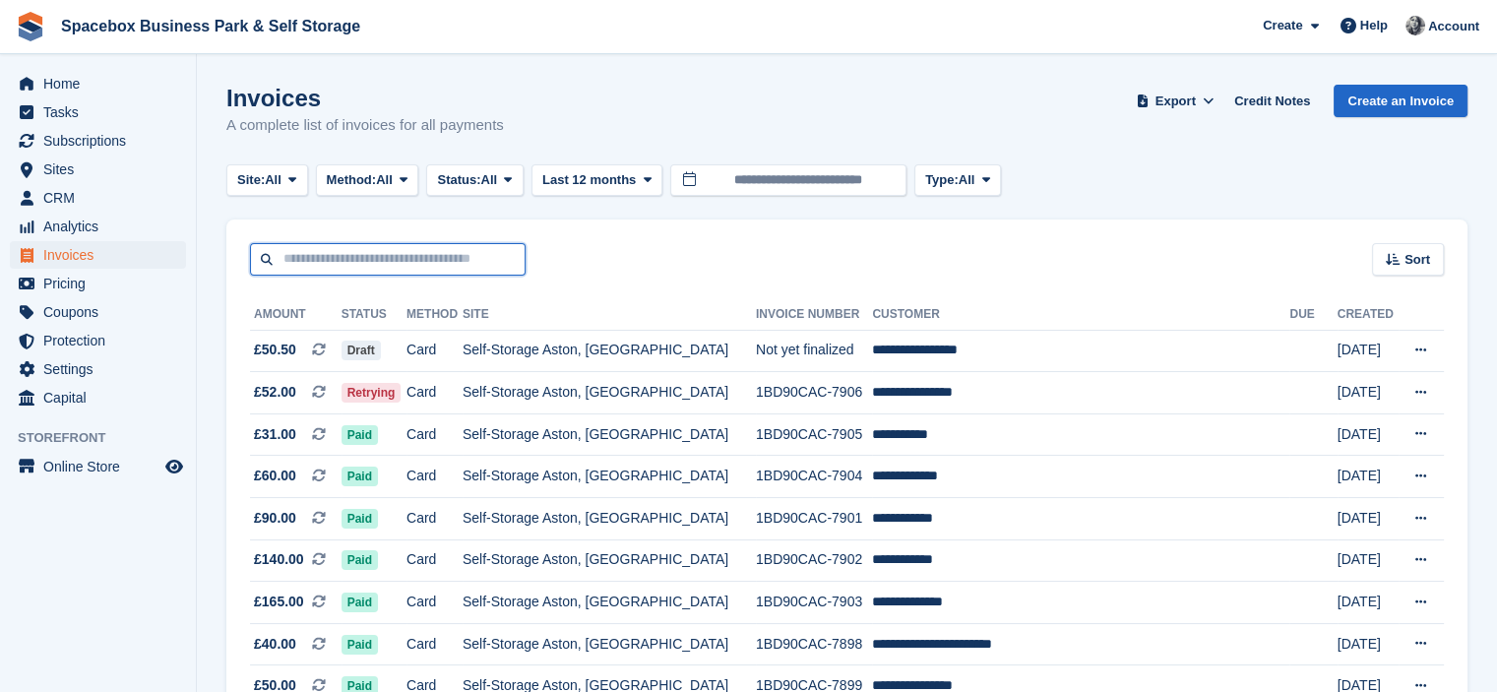
click at [312, 250] on input "text" at bounding box center [388, 259] width 276 height 32
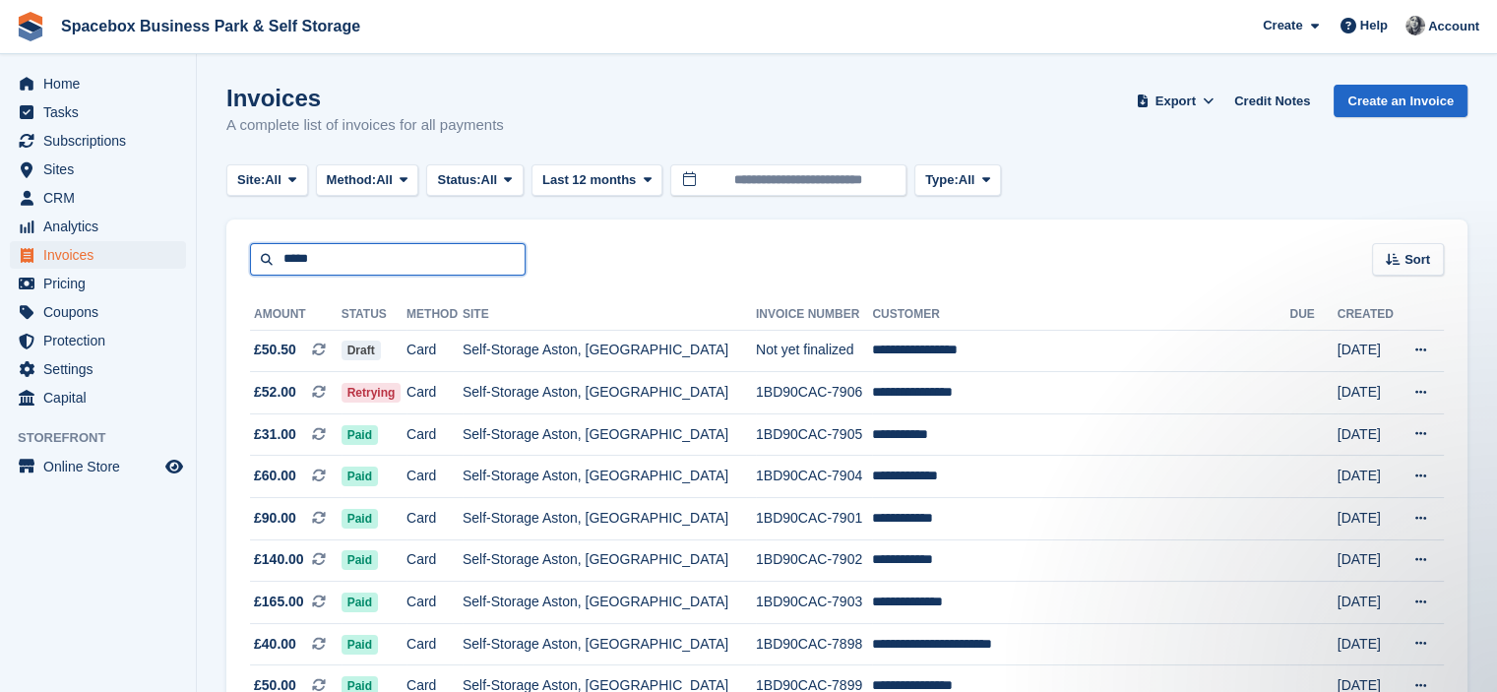
type input "*****"
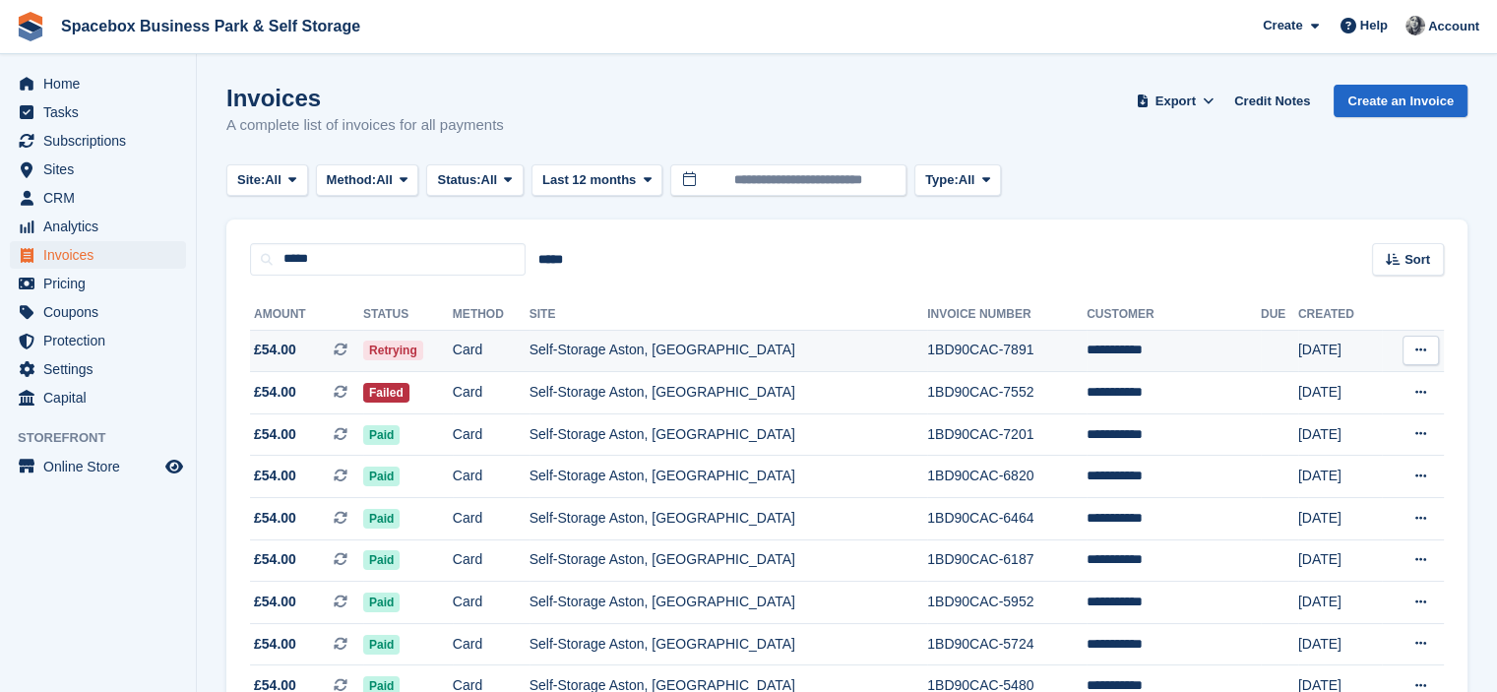
click at [734, 360] on td "Self-Storage Aston, [GEOGRAPHIC_DATA]" at bounding box center [729, 351] width 399 height 42
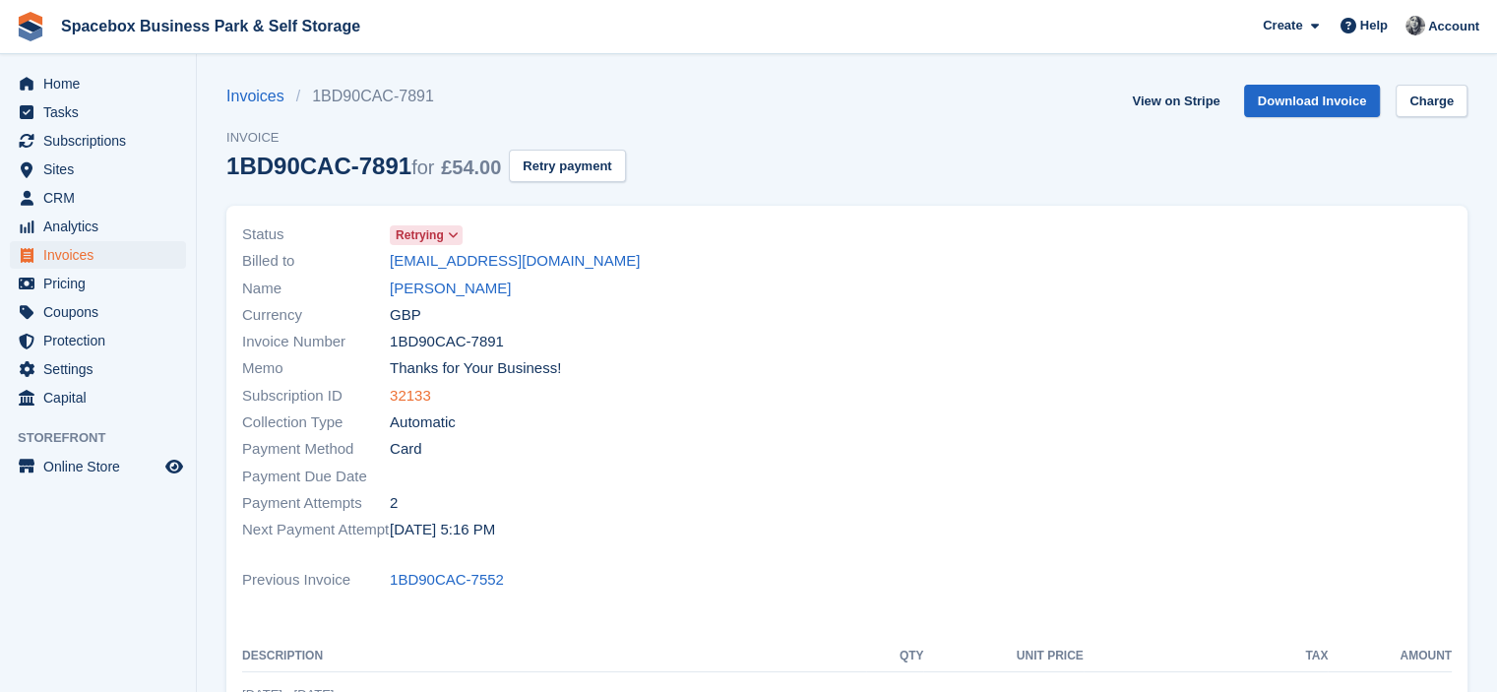
click at [423, 392] on link "32133" at bounding box center [410, 396] width 41 height 23
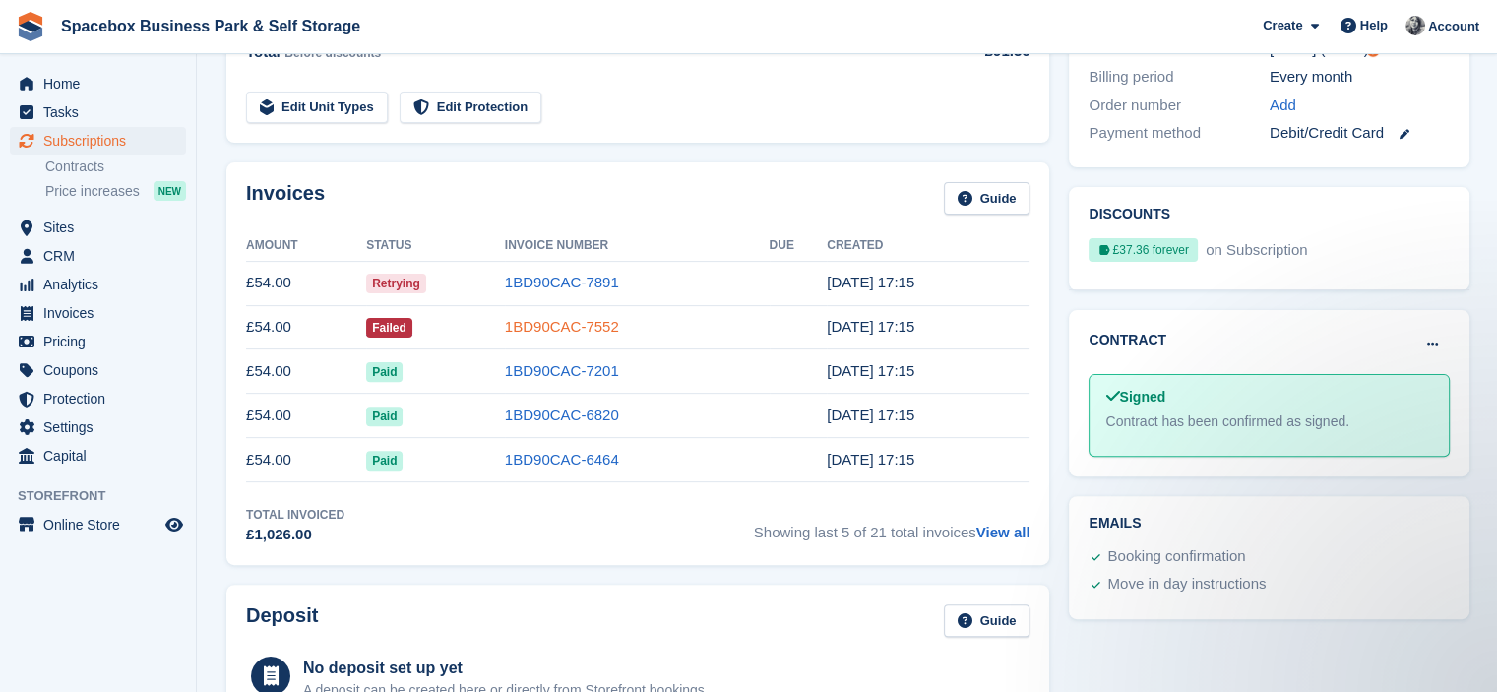
click at [583, 326] on link "1BD90CAC-7552" at bounding box center [562, 326] width 114 height 17
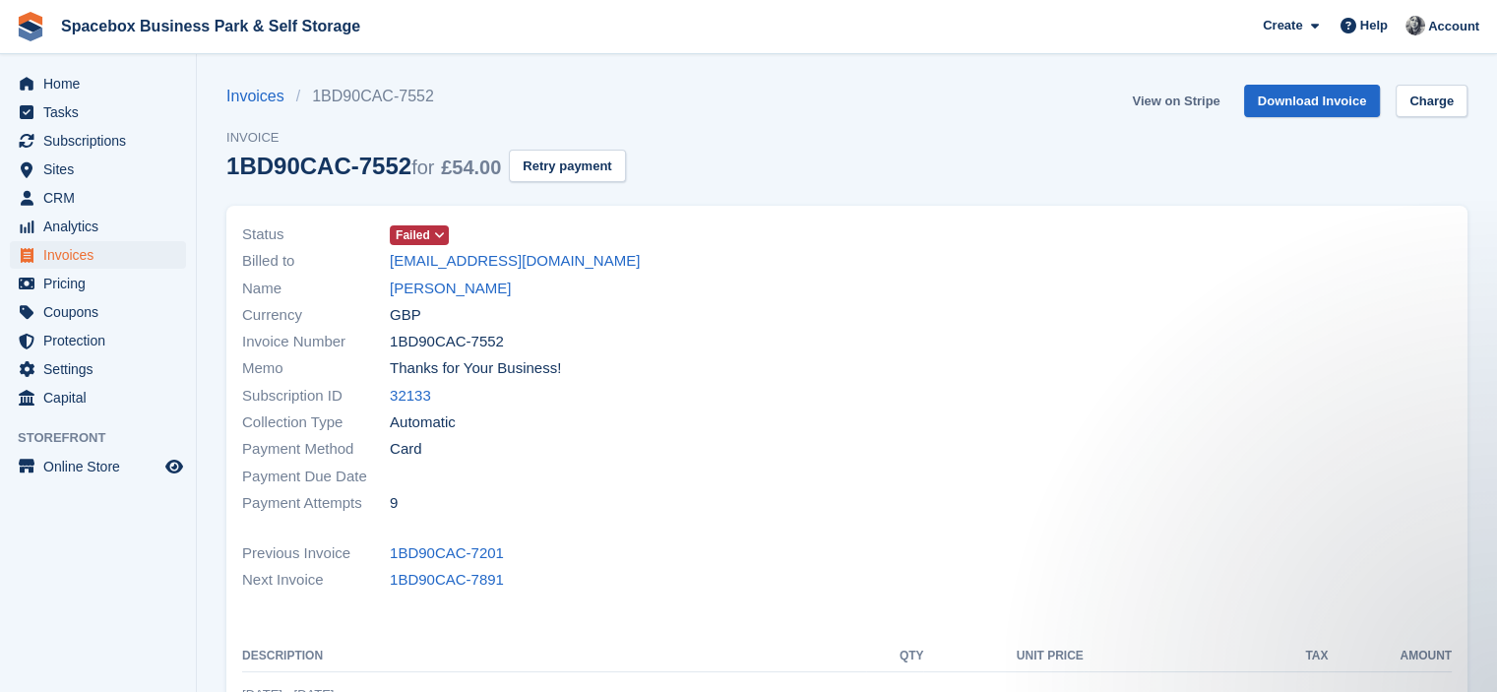
click at [1159, 97] on link "View on Stripe" at bounding box center [1175, 101] width 103 height 32
